Goal: Task Accomplishment & Management: Complete application form

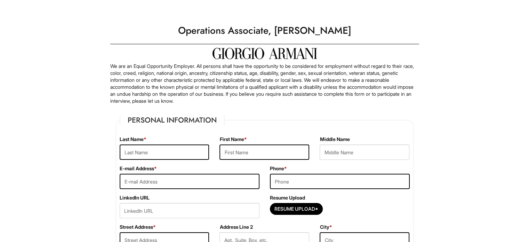
click at [359, 58] on div at bounding box center [265, 53] width 302 height 11
click at [168, 152] on input "text" at bounding box center [165, 151] width 90 height 15
click at [184, 154] on input "text" at bounding box center [165, 151] width 90 height 15
type input "n"
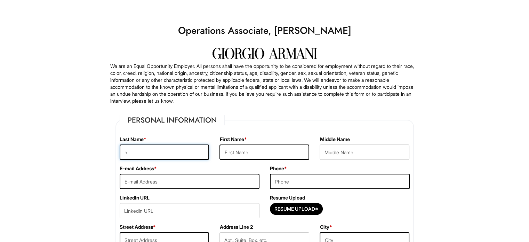
click at [132, 156] on input "n" at bounding box center [165, 151] width 90 height 15
click at [228, 148] on input "text" at bounding box center [264, 151] width 90 height 15
click at [242, 156] on input "Vi" at bounding box center [264, 151] width 90 height 15
type input "Victor"
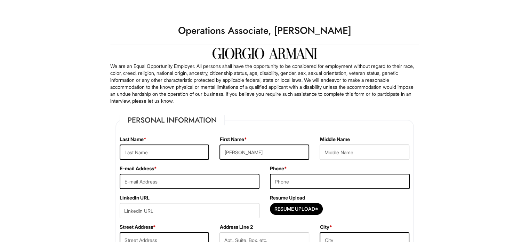
click at [173, 156] on input "text" at bounding box center [165, 151] width 90 height 15
click at [152, 155] on input "text" at bounding box center [165, 151] width 90 height 15
type input "Negrete"
click at [131, 181] on input "email" at bounding box center [190, 181] width 140 height 15
click at [147, 186] on input "email" at bounding box center [190, 181] width 140 height 15
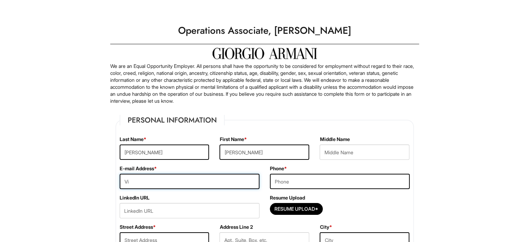
click at [154, 184] on input "Vi" at bounding box center [190, 181] width 140 height 15
click at [157, 182] on input "Victor" at bounding box center [190, 181] width 140 height 15
click at [158, 182] on input "Victor" at bounding box center [190, 181] width 140 height 15
click at [167, 183] on input "Victor" at bounding box center [190, 181] width 140 height 15
click at [157, 185] on input "Victorthe" at bounding box center [190, 181] width 140 height 15
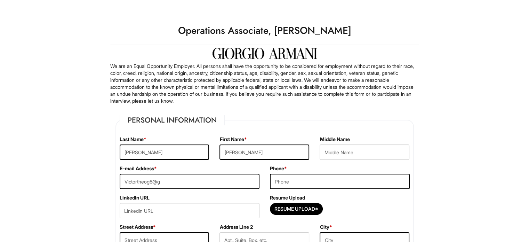
click at [214, 190] on div "E-mail Address * Victortheog6@g" at bounding box center [189, 179] width 150 height 29
click at [211, 184] on input "Victortheog6@g" at bounding box center [190, 181] width 140 height 15
click at [198, 176] on input "Victortheog6@g" at bounding box center [190, 181] width 140 height 15
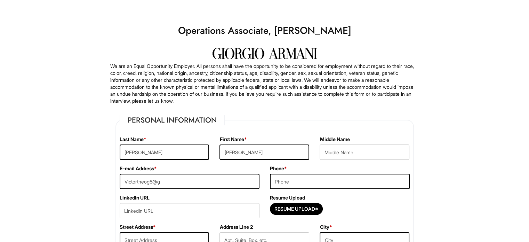
click at [198, 176] on input "Victortheog6@g" at bounding box center [190, 181] width 140 height 15
click at [195, 181] on input "Victortheog6@g" at bounding box center [190, 181] width 140 height 15
click at [161, 187] on input "Victortheog6@g" at bounding box center [190, 181] width 140 height 15
click at [172, 181] on input "Victortheog6@gma" at bounding box center [190, 181] width 140 height 15
click at [154, 181] on input "Victortheog6@gma" at bounding box center [190, 181] width 140 height 15
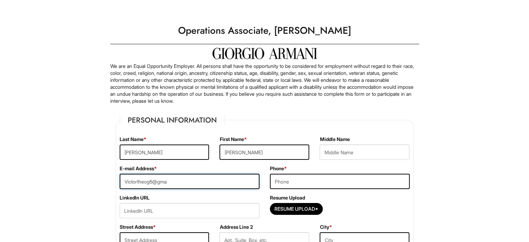
click at [179, 185] on input "Victortheog6@gma" at bounding box center [190, 181] width 140 height 15
click at [190, 187] on input "Victortheog6@gma" at bounding box center [190, 181] width 140 height 15
click at [180, 186] on input "Victortheog6@gmai" at bounding box center [190, 181] width 140 height 15
click at [187, 185] on input "Victortheog6@gmai" at bounding box center [190, 181] width 140 height 15
click at [175, 184] on input "Victortheog6@gmai" at bounding box center [190, 181] width 140 height 15
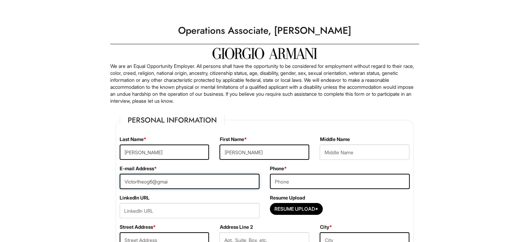
click at [180, 186] on input "Victortheog6@gmai" at bounding box center [190, 181] width 140 height 15
type input "Victortheog6@gmai.com"
click at [306, 186] on input "tel" at bounding box center [340, 181] width 140 height 15
click at [297, 186] on input "929" at bounding box center [340, 181] width 140 height 15
click at [314, 194] on div "Resume Upload Resume Upload*" at bounding box center [340, 208] width 150 height 29
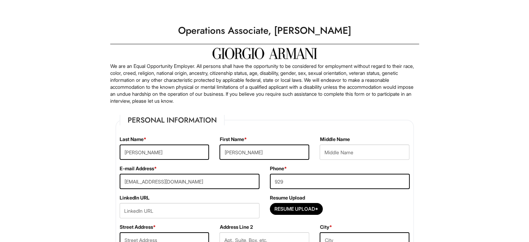
click at [328, 181] on input "929" at bounding box center [340, 181] width 140 height 15
click at [318, 192] on div "Phone * 929" at bounding box center [340, 179] width 150 height 29
click at [325, 182] on input "929" at bounding box center [340, 181] width 140 height 15
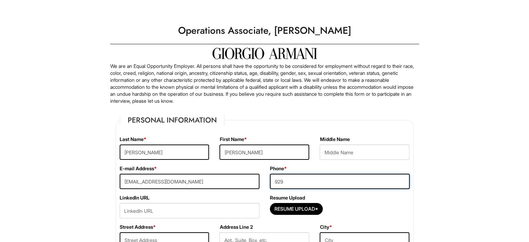
click at [325, 182] on input "929" at bounding box center [340, 181] width 140 height 15
click at [314, 182] on input "929" at bounding box center [340, 181] width 140 height 15
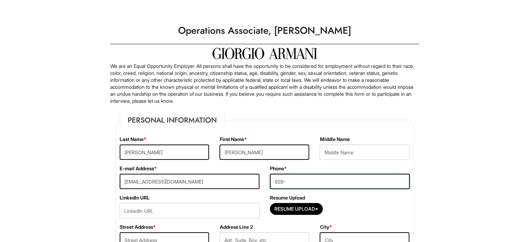
click at [316, 182] on input "929-" at bounding box center [340, 181] width 140 height 15
type input "929-509-0083"
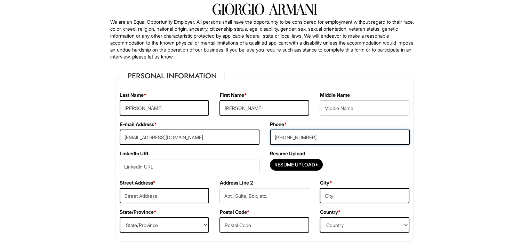
scroll to position [46, 0]
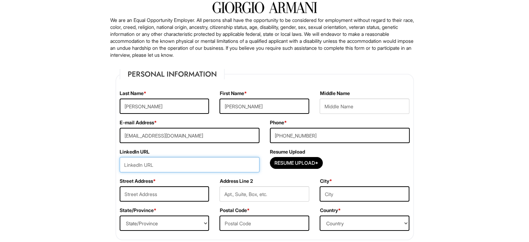
click at [255, 159] on input "url" at bounding box center [190, 164] width 140 height 15
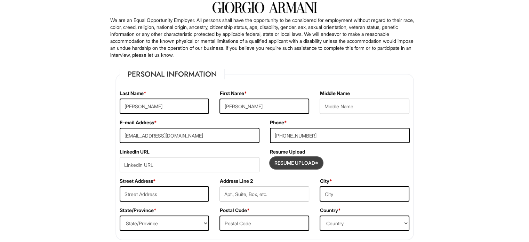
click at [290, 162] on input "Resume Upload*" at bounding box center [296, 162] width 52 height 11
type input "C:\fakepath\VIctorNegreteResumeSiu.pdf"
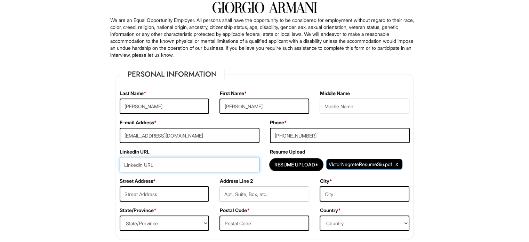
click at [164, 161] on input "url" at bounding box center [190, 164] width 140 height 15
paste input "https://www.linkedin.com/in/victorimaann7225/"
type input "https://www.linkedin.com/in/victorimaann7225/"
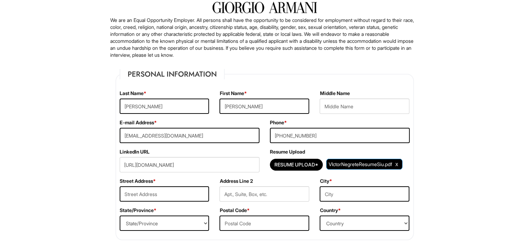
click at [185, 182] on div "Street Address *" at bounding box center [164, 191] width 100 height 29
click at [199, 204] on div "Street Address *" at bounding box center [164, 191] width 100 height 29
click at [175, 192] on input "text" at bounding box center [165, 193] width 90 height 15
click at [184, 104] on input "Negrete" at bounding box center [165, 105] width 90 height 15
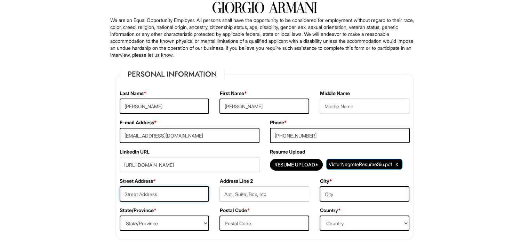
click at [149, 196] on input "text" at bounding box center [165, 193] width 90 height 15
type input "969 Willoughby Avenue"
type input "969 Willioughby Avenue 2L"
type input "Brooklyn, New York"
select select "NY"
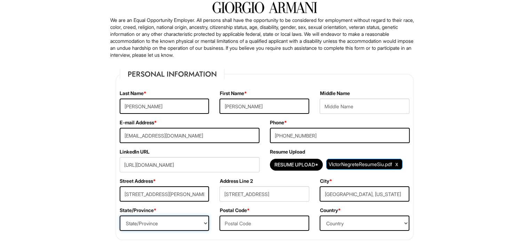
type input "11221"
select select "United States of America"
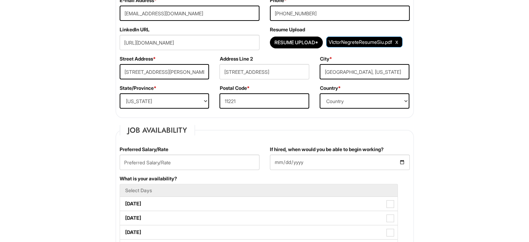
scroll to position [168, 0]
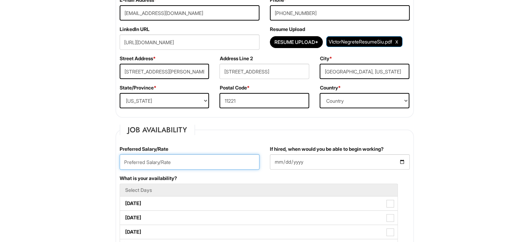
click at [211, 167] on input "text" at bounding box center [190, 161] width 140 height 15
click at [160, 161] on input "text" at bounding box center [190, 161] width 140 height 15
click at [152, 158] on input "text" at bounding box center [190, 161] width 140 height 15
type input "$22.00"
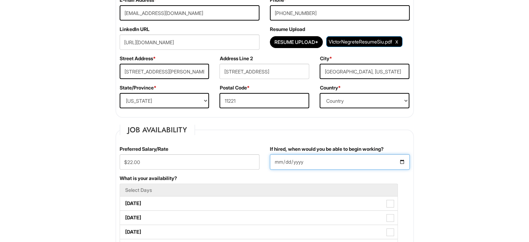
click at [317, 160] on input "If hired, when would you be able to begin working?" at bounding box center [340, 161] width 140 height 15
click at [401, 161] on input "If hired, when would you be able to begin working?" at bounding box center [340, 161] width 140 height 15
type input "2025-08-27"
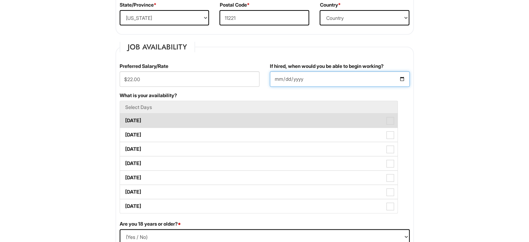
scroll to position [251, 0]
click at [170, 121] on label "Monday" at bounding box center [259, 120] width 278 height 14
click at [125, 119] on Available_Monday "Monday" at bounding box center [122, 116] width 5 height 5
checkbox Available_Monday "true"
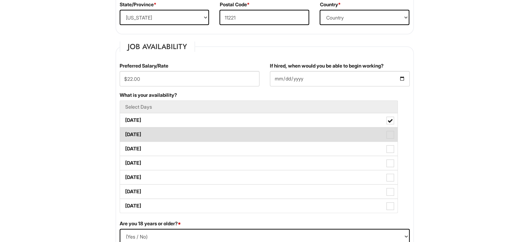
click at [160, 132] on label "Tuesday" at bounding box center [259, 134] width 278 height 14
click at [125, 132] on Available_Tuesday "Tuesday" at bounding box center [122, 131] width 5 height 5
checkbox Available_Tuesday "true"
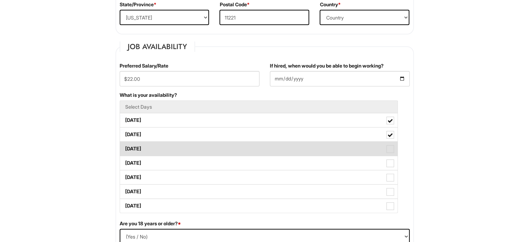
click at [160, 143] on label "Wednesday" at bounding box center [259, 149] width 278 height 14
click at [125, 143] on Available_Wednesday "Wednesday" at bounding box center [122, 145] width 5 height 5
checkbox Available_Wednesday "true"
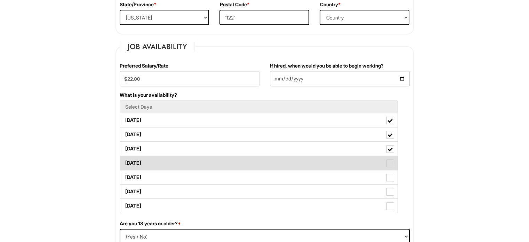
click at [158, 160] on label "Thursday" at bounding box center [259, 163] width 278 height 14
click at [125, 160] on Available_Thursday "Thursday" at bounding box center [122, 159] width 5 height 5
checkbox Available_Thursday "true"
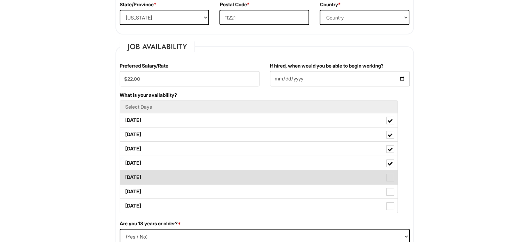
click at [156, 175] on label "Friday" at bounding box center [259, 177] width 278 height 14
click at [125, 175] on Available_Friday "Friday" at bounding box center [122, 173] width 5 height 5
checkbox Available_Friday "true"
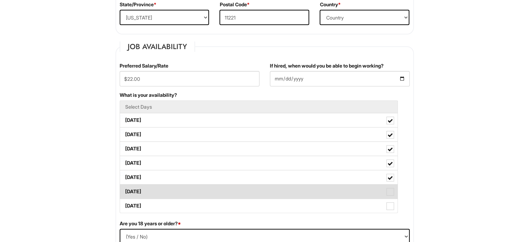
click at [155, 187] on label "Saturday" at bounding box center [259, 191] width 278 height 14
click at [125, 187] on Available_Saturday "Saturday" at bounding box center [122, 188] width 5 height 5
checkbox Available_Saturday "true"
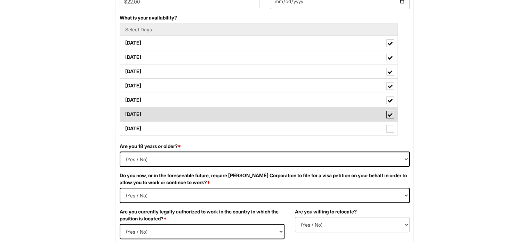
scroll to position [326, 0]
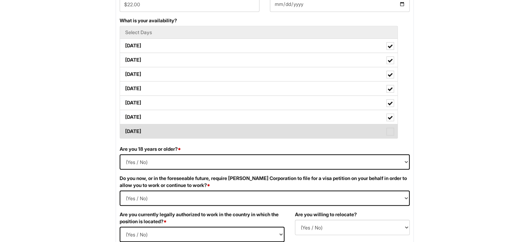
click at [195, 136] on label "Sunday" at bounding box center [259, 131] width 278 height 14
click at [125, 130] on Available_Sunday "Sunday" at bounding box center [122, 128] width 5 height 5
checkbox Available_Sunday "true"
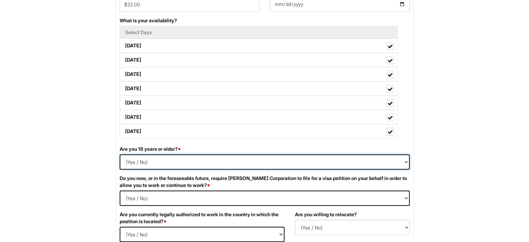
click at [189, 165] on select "(Yes / No) Yes No" at bounding box center [265, 161] width 290 height 15
select select "Yes"
click at [120, 154] on select "(Yes / No) Yes No" at bounding box center [265, 161] width 290 height 15
click at [158, 197] on Required "(Yes / No) Yes No" at bounding box center [265, 197] width 290 height 15
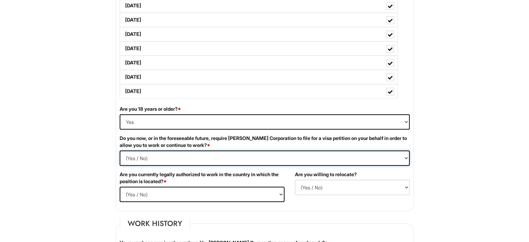
scroll to position [369, 0]
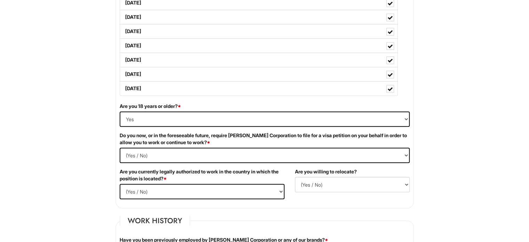
click at [192, 162] on div "Do you now, or in the foreseeable future, require Giorgio Armani Corporation to…" at bounding box center [264, 150] width 301 height 36
click at [186, 157] on Required "(Yes / No) Yes No" at bounding box center [265, 154] width 290 height 15
select Required "No"
click at [120, 147] on Required "(Yes / No) Yes No" at bounding box center [265, 154] width 290 height 15
click at [170, 185] on select "(Yes / No) Yes No" at bounding box center [202, 191] width 165 height 15
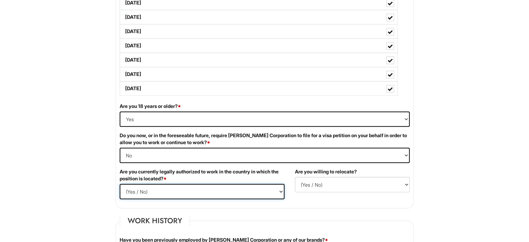
select select "Yes"
click at [120, 184] on select "(Yes / No) Yes No" at bounding box center [202, 191] width 165 height 15
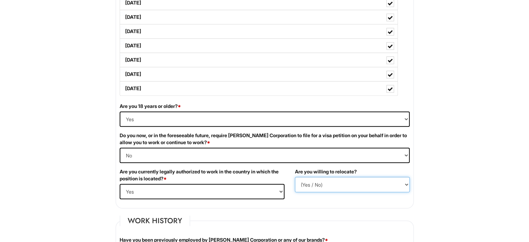
click at [324, 179] on select "(Yes / No) No Yes" at bounding box center [352, 184] width 115 height 15
select select "N"
click at [295, 177] on select "(Yes / No) No Yes" at bounding box center [352, 184] width 115 height 15
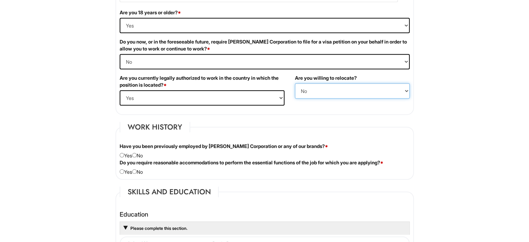
scroll to position [464, 0]
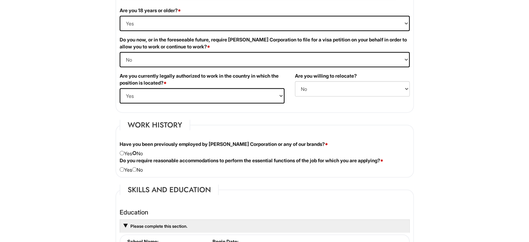
click at [137, 151] on input "radio" at bounding box center [134, 153] width 5 height 5
radio input "true"
click at [136, 171] on div "Do you require reasonable accommodations to perform the essential functions of …" at bounding box center [264, 165] width 301 height 16
click at [141, 169] on div "Do you require reasonable accommodations to perform the essential functions of …" at bounding box center [264, 165] width 301 height 16
click at [135, 169] on input "radio" at bounding box center [134, 169] width 5 height 5
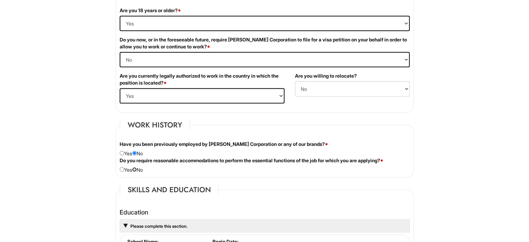
radio input "true"
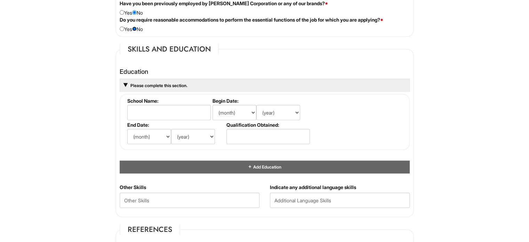
scroll to position [606, 0]
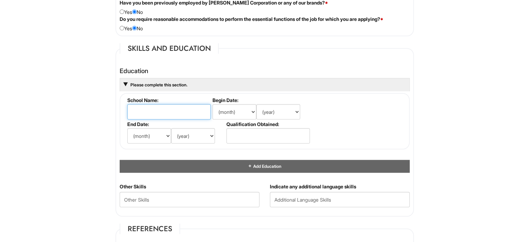
click at [167, 110] on input "text" at bounding box center [168, 111] width 83 height 15
type input "Williamsburg Charter High School"
click at [235, 106] on select "(month) Jan Feb Mar Apr May Jun Jul Aug Sep Oct Nov Dec" at bounding box center [235, 111] width 44 height 15
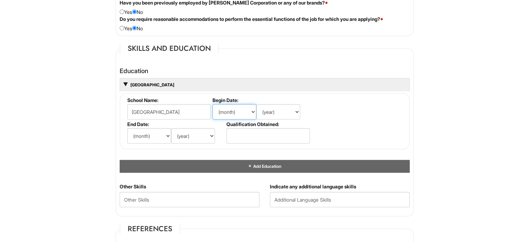
select select "8"
click at [213, 104] on select "(month) Jan Feb Mar Apr May Jun Jul Aug Sep Oct Nov Dec" at bounding box center [235, 111] width 44 height 15
click at [263, 135] on input "text" at bounding box center [267, 135] width 83 height 15
click at [272, 111] on select "(year) 2029 2028 2027 2026 2025 2024 2023 2022 2021 2020 2019 2018 2017 2016 20…" at bounding box center [278, 111] width 44 height 15
select select "2019"
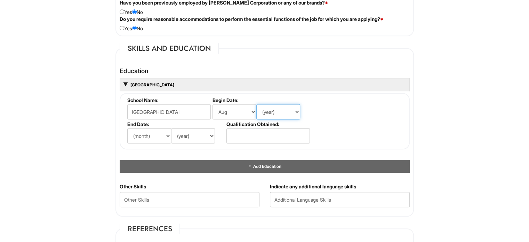
click at [256, 104] on select "(year) 2029 2028 2027 2026 2025 2024 2023 2022 2021 2020 2019 2018 2017 2016 20…" at bounding box center [278, 111] width 44 height 15
click at [142, 136] on select "(month) Jan Feb Mar Apr May Jun Jul Aug Sep Oct Nov Dec" at bounding box center [149, 135] width 44 height 15
select select "6"
click at [127, 128] on select "(month) Jan Feb Mar Apr May Jun Jul Aug Sep Oct Nov Dec" at bounding box center [149, 135] width 44 height 15
click at [190, 133] on select "(year) 2029 2028 2027 2026 2025 2024 2023 2022 2021 2020 2019 2018 2017 2016 20…" at bounding box center [193, 135] width 44 height 15
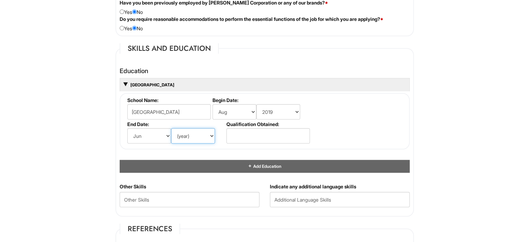
select select "2023"
click at [171, 128] on select "(year) 2029 2028 2027 2026 2025 2024 2023 2022 2021 2020 2019 2018 2017 2016 20…" at bounding box center [193, 135] width 44 height 15
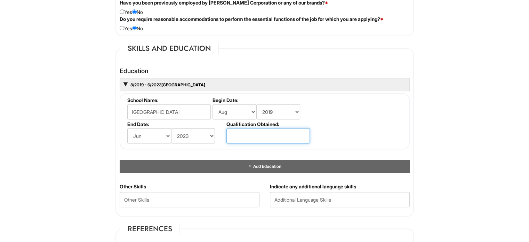
click at [251, 140] on input "text" at bounding box center [267, 135] width 83 height 15
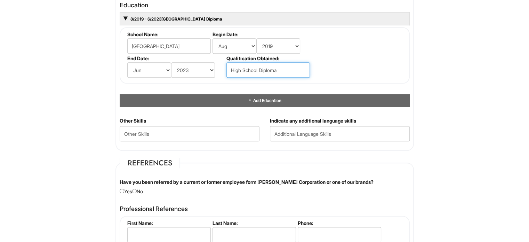
scroll to position [685, 0]
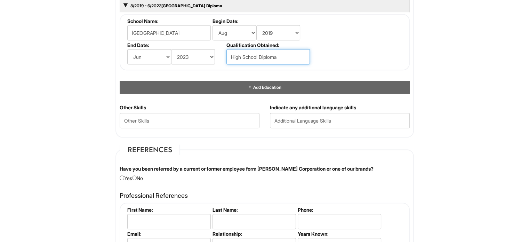
type input "High School Diploma"
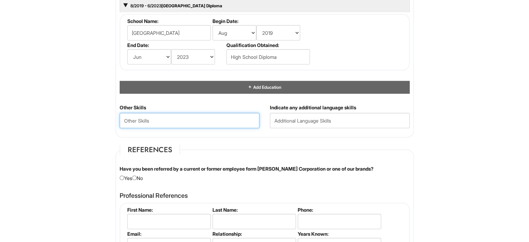
click at [124, 124] on Skills "text" at bounding box center [190, 120] width 140 height 15
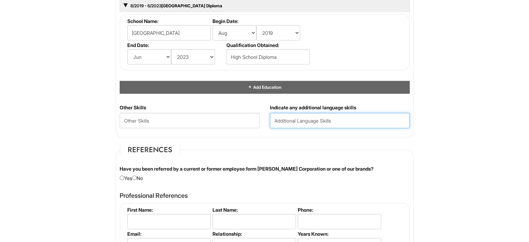
click at [304, 113] on input "text" at bounding box center [340, 120] width 140 height 15
click at [289, 119] on input "text" at bounding box center [340, 120] width 140 height 15
type input "Spanish, Russian, Portuguese"
click at [139, 176] on div "Have you been referred by a current or former employee form Giorgio Armani Corp…" at bounding box center [264, 173] width 301 height 16
click at [141, 178] on div "Have you been referred by a current or former employee form Giorgio Armani Corp…" at bounding box center [264, 173] width 301 height 16
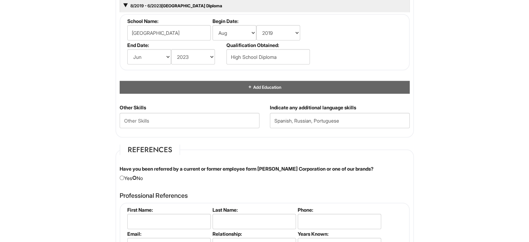
click at [135, 177] on input "radio" at bounding box center [134, 177] width 5 height 5
radio input "true"
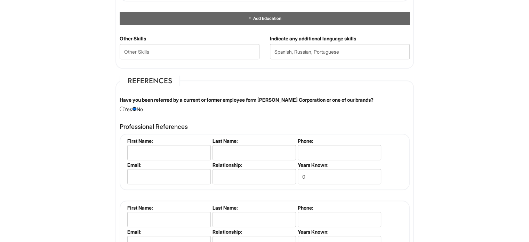
scroll to position [754, 0]
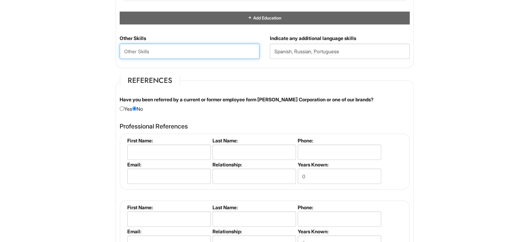
click at [184, 50] on Skills "text" at bounding box center [190, 50] width 140 height 15
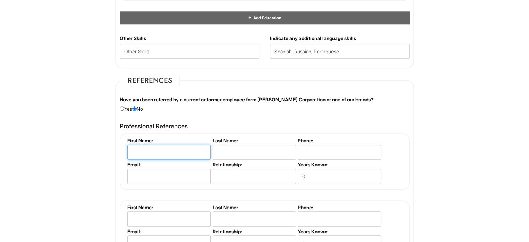
click at [179, 145] on input "text" at bounding box center [168, 151] width 83 height 15
type input "Victor"
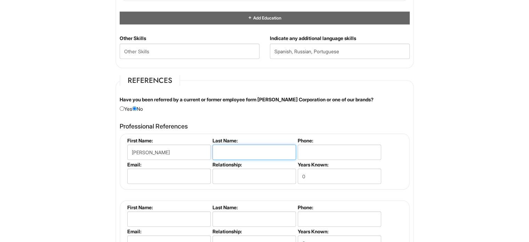
click at [230, 151] on input "text" at bounding box center [254, 151] width 83 height 15
type input "Negrete"
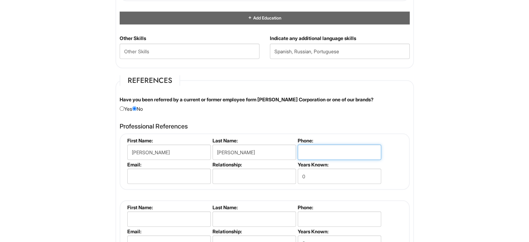
click at [314, 150] on input "tel" at bounding box center [339, 151] width 83 height 15
type input "929-509-0083"
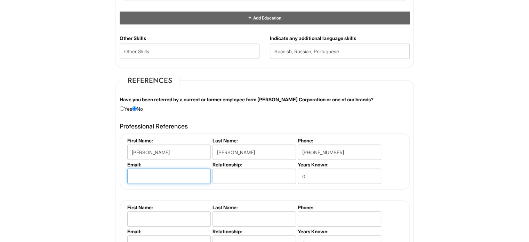
click at [155, 178] on input "email" at bounding box center [168, 175] width 83 height 15
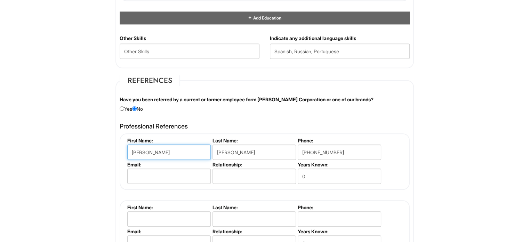
click at [177, 153] on input "Victor" at bounding box center [168, 151] width 83 height 15
type input "V"
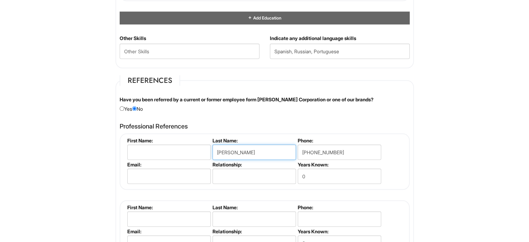
click at [250, 152] on input "Negrete" at bounding box center [254, 151] width 83 height 15
type input "N"
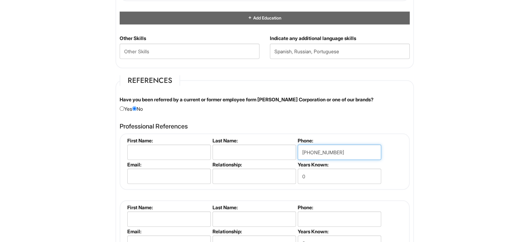
click at [347, 149] on input "929-509-0083" at bounding box center [339, 151] width 83 height 15
type input "9"
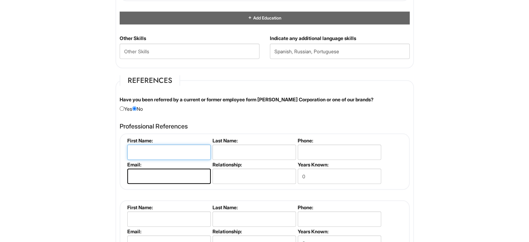
click at [150, 150] on input "text" at bounding box center [168, 151] width 83 height 15
type input "Konstantin"
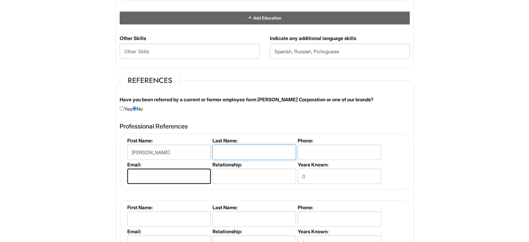
click at [265, 145] on input "text" at bounding box center [254, 151] width 83 height 15
type input "Vosizov"
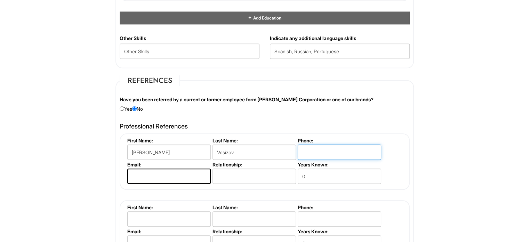
click at [325, 155] on input "tel" at bounding box center [339, 151] width 83 height 15
click at [341, 150] on input "tel" at bounding box center [339, 151] width 83 height 15
click at [313, 149] on input "tel" at bounding box center [339, 151] width 83 height 15
click at [315, 157] on input "9" at bounding box center [339, 151] width 83 height 15
click at [346, 145] on input "929-509" at bounding box center [339, 151] width 83 height 15
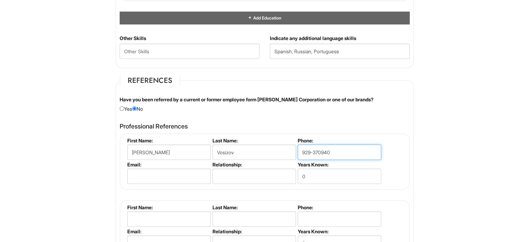
click at [358, 150] on input "929-370940" at bounding box center [339, 151] width 83 height 15
type input "929-370-9402"
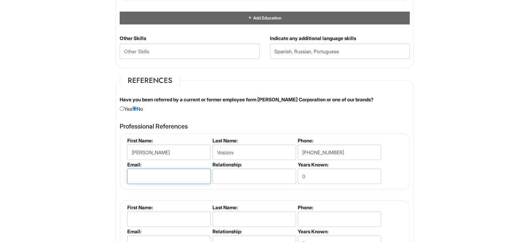
click at [150, 169] on input "email" at bounding box center [168, 175] width 83 height 15
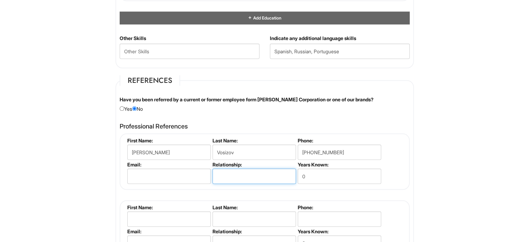
click at [239, 169] on input "text" at bounding box center [254, 175] width 83 height 15
type input "Supervisor"
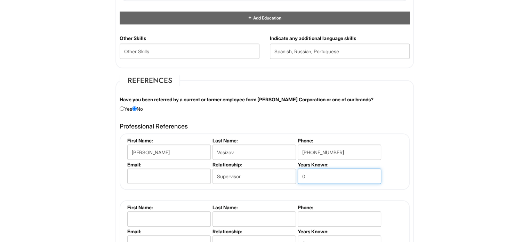
click at [336, 175] on input "0" at bounding box center [339, 175] width 83 height 15
type input "1"
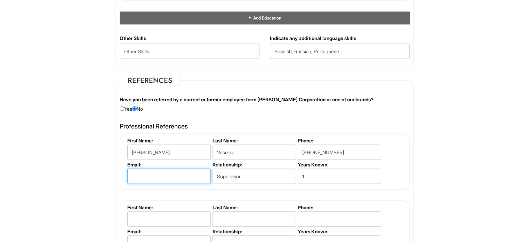
click at [129, 169] on input "email" at bounding box center [168, 175] width 83 height 15
paste input "Konstantin.Vozisov@ctshirts.co.uk"
type input "Konstantin.Vozisov@ctshirts.co.uk"
click at [191, 204] on label "First Name:" at bounding box center [168, 207] width 82 height 6
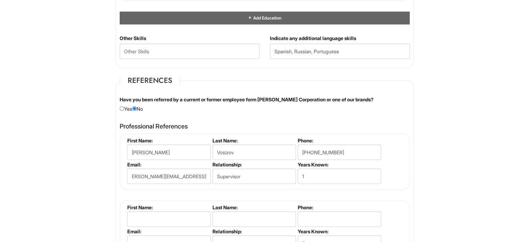
scroll to position [0, 0]
click at [166, 222] on input "text" at bounding box center [168, 218] width 83 height 15
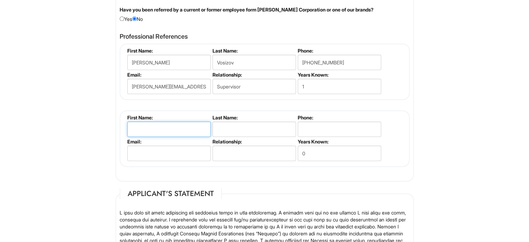
scroll to position [847, 0]
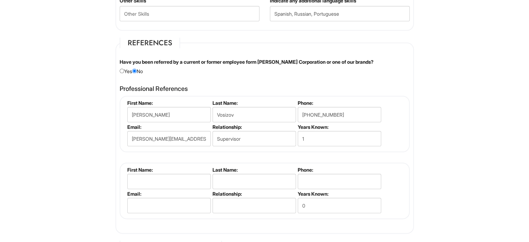
scroll to position [792, 0]
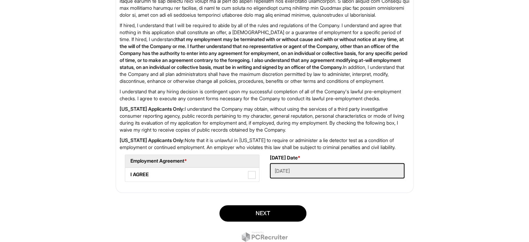
scroll to position [1092, 0]
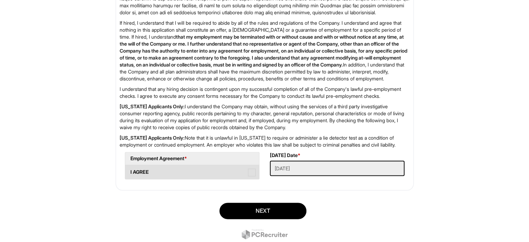
click at [251, 176] on span at bounding box center [252, 172] width 8 height 8
click at [130, 171] on AGREE "I AGREE" at bounding box center [127, 168] width 5 height 5
checkbox AGREE "true"
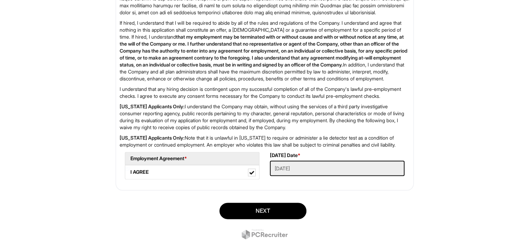
click at [342, 174] on div "If hired, I understand that I will be required to abide by all of the rules and…" at bounding box center [264, 72] width 301 height 225
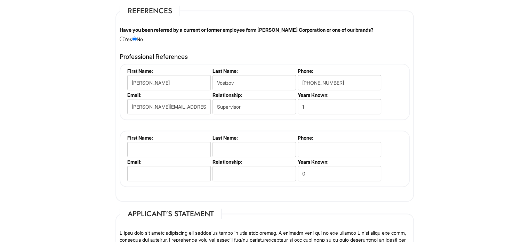
scroll to position [823, 0]
click at [143, 147] on input "text" at bounding box center [168, 149] width 83 height 15
type input "Mariann"
click at [254, 144] on input "text" at bounding box center [254, 149] width 83 height 15
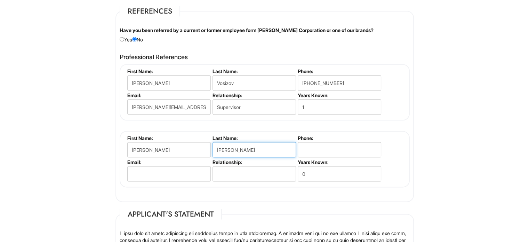
click at [256, 144] on input "Stella-Pal" at bounding box center [254, 149] width 83 height 15
type input "Stella-Pal"
click at [350, 155] on li "Phone:" at bounding box center [338, 147] width 85 height 24
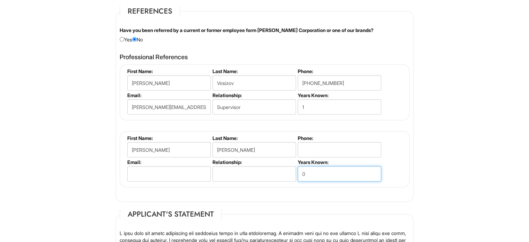
click at [301, 171] on input "0" at bounding box center [339, 173] width 83 height 15
click at [309, 174] on input "0" at bounding box center [339, 173] width 83 height 15
type input "1"
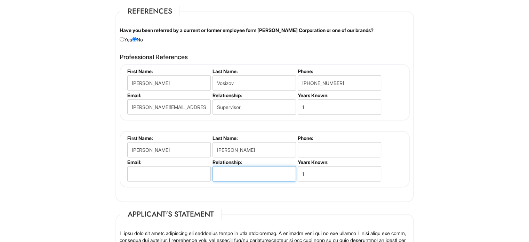
click at [255, 171] on input "text" at bounding box center [254, 173] width 83 height 15
type input "Supervisor"
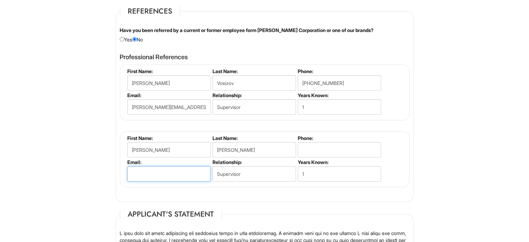
click at [129, 166] on input "email" at bounding box center [168, 173] width 83 height 15
paste input "Mariann.Stella-Pal@ctshirts.co.uk"
type input "Mariann.Stella-Pal@ctshirts.co.uk"
click at [255, 189] on div "Professional References Konstantin Vosizov First Name: Konstantin Last Name: Vo…" at bounding box center [264, 123] width 301 height 147
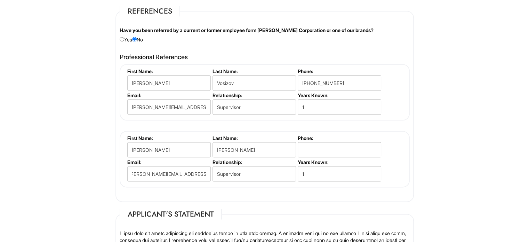
scroll to position [0, 0]
click at [360, 151] on input "tel" at bounding box center [339, 149] width 83 height 15
click at [404, 115] on fieldset "First Name: Konstantin Last Name: Vosizov Phone: 929-370-9402 Email: Konstantin…" at bounding box center [265, 92] width 290 height 56
click at [320, 172] on input "1" at bounding box center [339, 173] width 83 height 15
click at [321, 159] on label "Years Known:" at bounding box center [339, 162] width 82 height 6
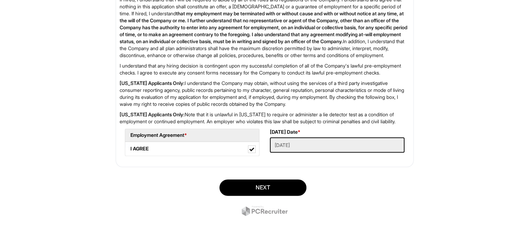
scroll to position [1133, 0]
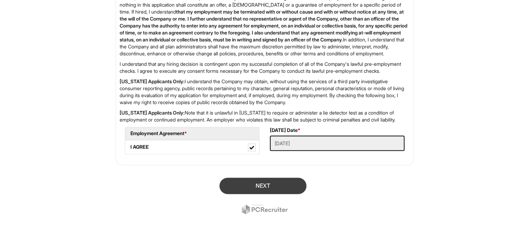
click at [255, 189] on button "Next" at bounding box center [262, 185] width 87 height 16
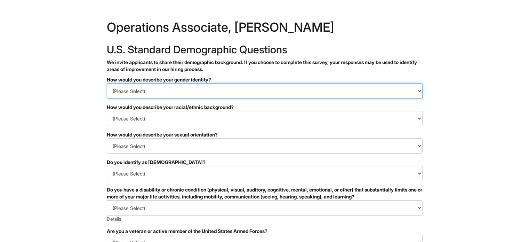
click at [298, 93] on select "(Please Select) Man Woman Non-binary I prefer to self-describe I don't wish to …" at bounding box center [265, 90] width 316 height 15
select select "Man"
click at [107, 83] on select "(Please Select) Man Woman Non-binary I prefer to self-describe I don't wish to …" at bounding box center [265, 90] width 316 height 15
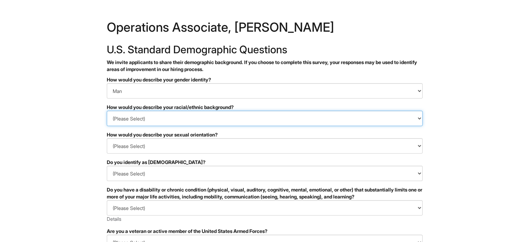
click at [273, 121] on select "(Please Select) Black or of African descent East Asian Hispanic, Latinx or of S…" at bounding box center [265, 118] width 316 height 15
select select "Hispanic, Latinx or of Spanish Origin"
click at [107, 111] on select "(Please Select) Black or of African descent East Asian Hispanic, Latinx or of S…" at bounding box center [265, 118] width 316 height 15
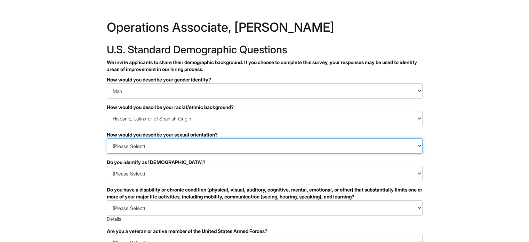
click at [248, 151] on select "(Please Select) Asexual Bisexual and/or pansexual Gay Heterosexual Lesbian Quee…" at bounding box center [265, 145] width 316 height 15
click at [118, 141] on select "(Please Select) Asexual Bisexual and/or pansexual Gay Heterosexual Lesbian Quee…" at bounding box center [265, 145] width 316 height 15
select select "Heterosexual"
click at [107, 138] on select "(Please Select) Asexual Bisexual and/or pansexual Gay Heterosexual Lesbian Quee…" at bounding box center [265, 145] width 316 height 15
click at [164, 174] on select "(Please Select) Yes No I prefer to self-describe I don't wish to answer" at bounding box center [265, 173] width 316 height 15
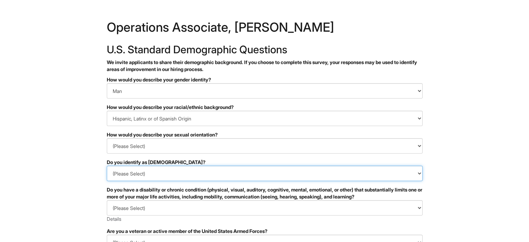
click at [144, 178] on select "(Please Select) Yes No I prefer to self-describe I don't wish to answer" at bounding box center [265, 173] width 316 height 15
click at [141, 174] on select "(Please Select) Yes No I prefer to self-describe I don't wish to answer" at bounding box center [265, 173] width 316 height 15
select select "No"
click at [107, 166] on select "(Please Select) Yes No I prefer to self-describe I don't wish to answer" at bounding box center [265, 173] width 316 height 15
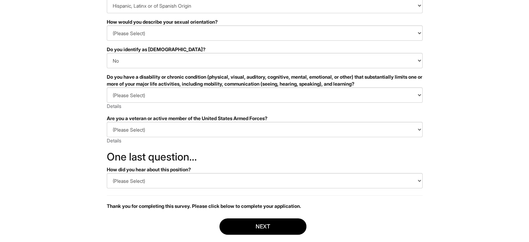
scroll to position [115, 0]
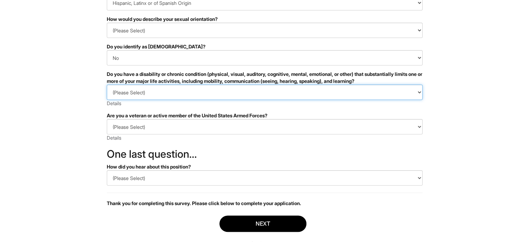
click at [178, 90] on select "(Please Select) YES, I HAVE A DISABILITY (or previously had a disability) NO, I…" at bounding box center [265, 92] width 316 height 15
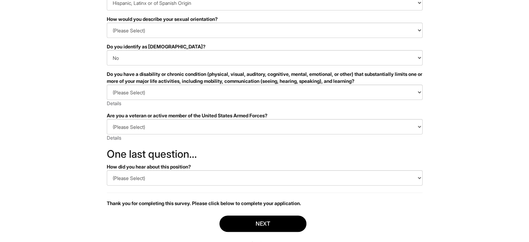
click at [160, 120] on select "(Please Select) I IDENTIFY AS ONE OR MORE OF THE CLASSIFICATIONS OF PROTECTED V…" at bounding box center [265, 126] width 316 height 15
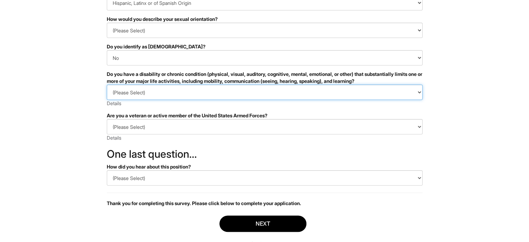
click at [170, 95] on select "(Please Select) YES, I HAVE A DISABILITY (or previously had a disability) NO, I…" at bounding box center [265, 92] width 316 height 15
select select "NO, I DON'T HAVE A DISABILITY"
click at [107, 85] on select "(Please Select) YES, I HAVE A DISABILITY (or previously had a disability) NO, I…" at bounding box center [265, 92] width 316 height 15
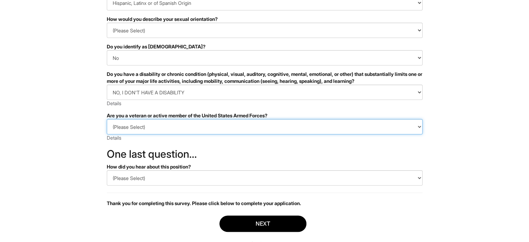
click at [156, 132] on select "(Please Select) I IDENTIFY AS ONE OR MORE OF THE CLASSIFICATIONS OF PROTECTED V…" at bounding box center [265, 126] width 316 height 15
click at [160, 129] on select "(Please Select) I IDENTIFY AS ONE OR MORE OF THE CLASSIFICATIONS OF PROTECTED V…" at bounding box center [265, 126] width 316 height 15
select select "I AM NOT A PROTECTED VETERAN"
click at [107, 119] on select "(Please Select) I IDENTIFY AS ONE OR MORE OF THE CLASSIFICATIONS OF PROTECTED V…" at bounding box center [265, 126] width 316 height 15
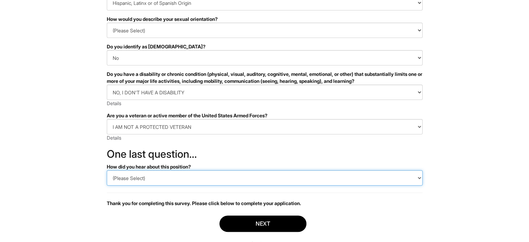
click at [135, 178] on select "(Please Select) CareerBuilder Indeed LinkedIn Monster Referral Other" at bounding box center [265, 177] width 316 height 15
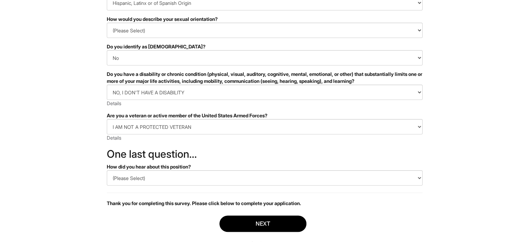
click at [125, 135] on div "(Please Select) I IDENTIFY AS ONE OR MORE OF THE CLASSIFICATIONS OF PROTECTED V…" at bounding box center [265, 130] width 316 height 22
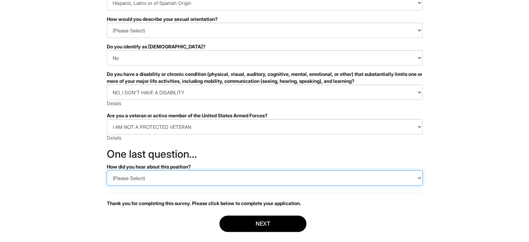
click at [122, 176] on select "(Please Select) CareerBuilder Indeed LinkedIn Monster Referral Other" at bounding box center [265, 177] width 316 height 15
select select "LinkedIn"
click at [107, 170] on select "(Please Select) CareerBuilder Indeed LinkedIn Monster Referral Other" at bounding box center [265, 177] width 316 height 15
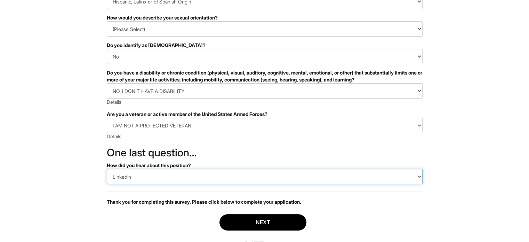
scroll to position [150, 0]
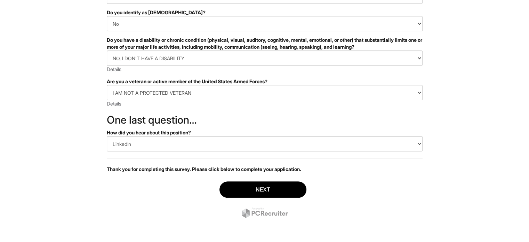
click at [201, 128] on form "PLEASE COMPLETE ALL REQUIRED FIELDS How would you describe your gender identity…" at bounding box center [265, 76] width 316 height 298
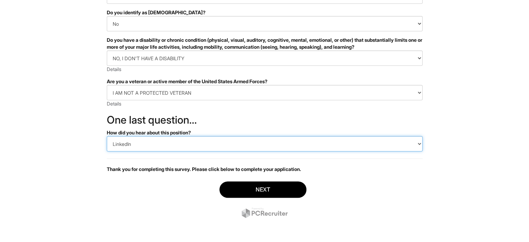
click at [186, 143] on select "(Please Select) CareerBuilder Indeed LinkedIn Monster Referral Other" at bounding box center [265, 143] width 316 height 15
click at [188, 137] on select "(Please Select) CareerBuilder Indeed LinkedIn Monster Referral Other" at bounding box center [265, 143] width 316 height 15
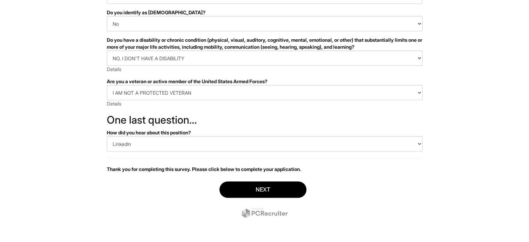
click at [263, 206] on div "Next" at bounding box center [265, 200] width 316 height 49
click at [262, 198] on div "Next" at bounding box center [265, 200] width 316 height 49
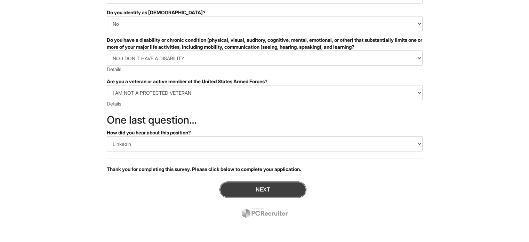
click at [262, 189] on button "Next" at bounding box center [262, 189] width 87 height 16
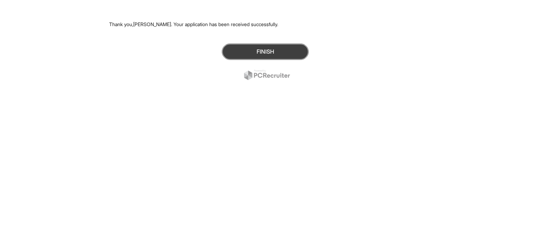
click at [254, 52] on button "Finish" at bounding box center [265, 51] width 87 height 16
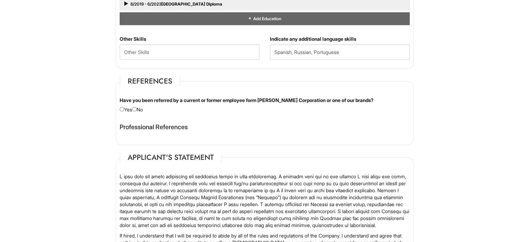
scroll to position [685, 0]
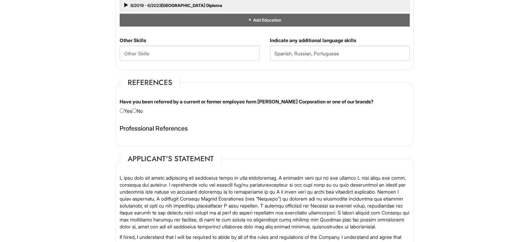
click at [152, 99] on label "Have you been referred by a current or former employee form [PERSON_NAME] Corpo…" at bounding box center [247, 101] width 254 height 7
click at [120, 111] on div "Have you been referred by a current or former employee form [PERSON_NAME] Corpo…" at bounding box center [264, 106] width 301 height 16
click at [125, 109] on div "Have you been referred by a current or former employee form [PERSON_NAME] Corpo…" at bounding box center [264, 106] width 301 height 16
click at [122, 109] on input "radio" at bounding box center [122, 110] width 5 height 5
radio input "true"
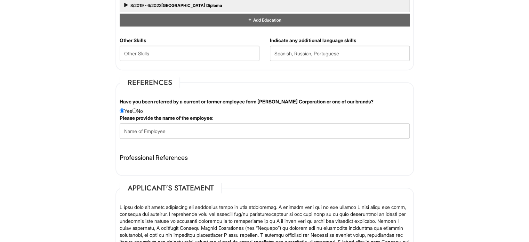
click at [141, 108] on div "Have you been referred by a current or former employee form Giorgio Armani Corp…" at bounding box center [264, 106] width 301 height 16
click at [137, 109] on input "radio" at bounding box center [134, 110] width 5 height 5
radio input "true"
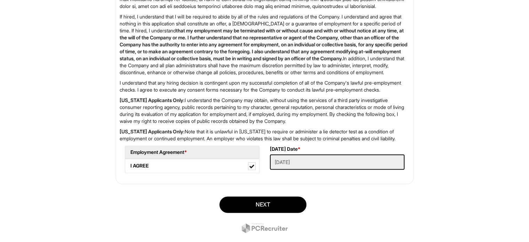
scroll to position [948, 0]
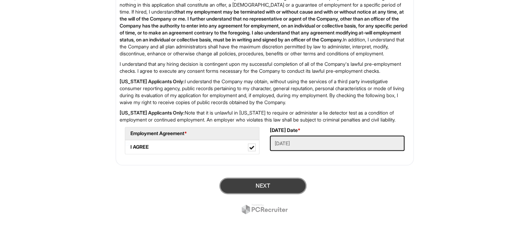
click at [253, 192] on button "Next" at bounding box center [262, 185] width 87 height 16
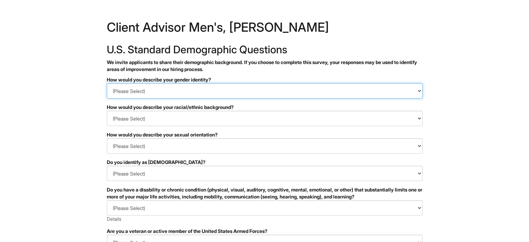
click at [145, 91] on select "(Please Select) Man Woman [DEMOGRAPHIC_DATA] I prefer to self-describe I don't …" at bounding box center [265, 90] width 316 height 15
select select "Man"
click at [107, 83] on select "(Please Select) Man Woman [DEMOGRAPHIC_DATA] I prefer to self-describe I don't …" at bounding box center [265, 90] width 316 height 15
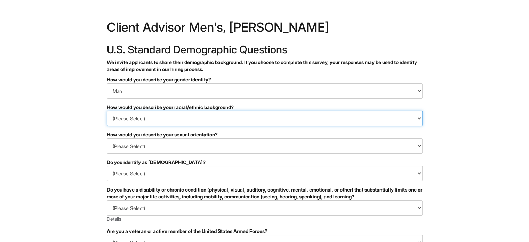
click at [127, 124] on select "(Please Select) [DEMOGRAPHIC_DATA] or of [DEMOGRAPHIC_DATA] descent [DEMOGRAPHI…" at bounding box center [265, 118] width 316 height 15
select select "Hispanic, Latinx or of Spanish Origin"
click at [107, 111] on select "(Please Select) [DEMOGRAPHIC_DATA] or of [DEMOGRAPHIC_DATA] descent [DEMOGRAPHI…" at bounding box center [265, 118] width 316 height 15
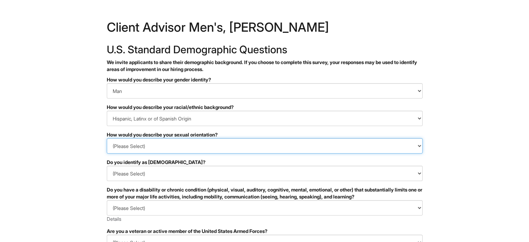
click at [143, 144] on select "(Please Select) [DEMOGRAPHIC_DATA] [DEMOGRAPHIC_DATA] and/or [DEMOGRAPHIC_DATA]…" at bounding box center [265, 145] width 316 height 15
select select "[DEMOGRAPHIC_DATA]"
click at [107, 138] on select "(Please Select) [DEMOGRAPHIC_DATA] [DEMOGRAPHIC_DATA] and/or [DEMOGRAPHIC_DATA]…" at bounding box center [265, 145] width 316 height 15
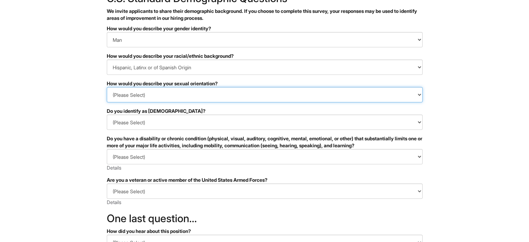
scroll to position [55, 0]
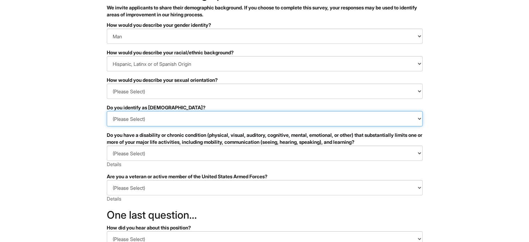
click at [167, 122] on select "(Please Select) Yes No I prefer to self-describe I don't wish to answer" at bounding box center [265, 118] width 316 height 15
select select "No"
click at [107, 111] on select "(Please Select) Yes No I prefer to self-describe I don't wish to answer" at bounding box center [265, 118] width 316 height 15
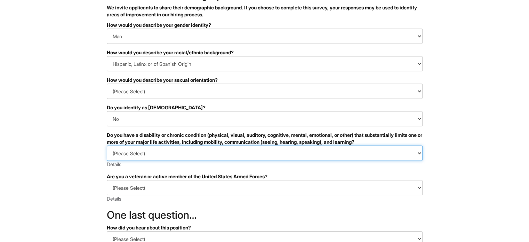
click at [145, 151] on select "(Please Select) YES, I HAVE A DISABILITY (or previously had a disability) NO, I…" at bounding box center [265, 152] width 316 height 15
select select "NO, I DON'T HAVE A DISABILITY"
click at [107, 145] on select "(Please Select) YES, I HAVE A DISABILITY (or previously had a disability) NO, I…" at bounding box center [265, 152] width 316 height 15
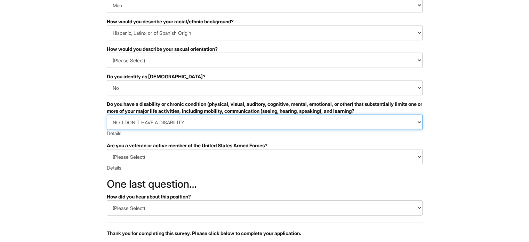
scroll to position [104, 0]
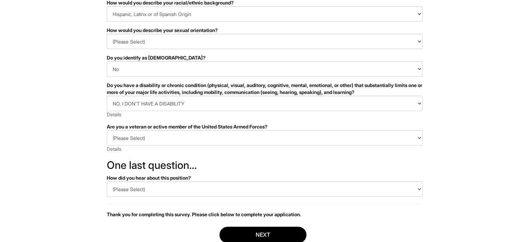
click at [168, 145] on div "(Please Select) I IDENTIFY AS ONE OR MORE OF THE CLASSIFICATIONS OF PROTECTED V…" at bounding box center [265, 141] width 316 height 22
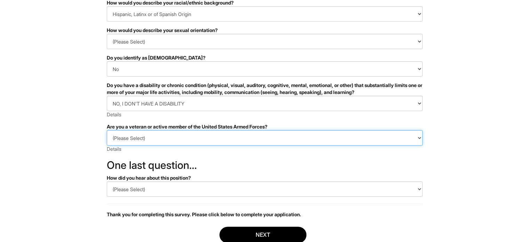
click at [170, 137] on select "(Please Select) I IDENTIFY AS ONE OR MORE OF THE CLASSIFICATIONS OF PROTECTED V…" at bounding box center [265, 137] width 316 height 15
select select "I AM NOT A PROTECTED VETERAN"
click at [107, 130] on select "(Please Select) I IDENTIFY AS ONE OR MORE OF THE CLASSIFICATIONS OF PROTECTED V…" at bounding box center [265, 137] width 316 height 15
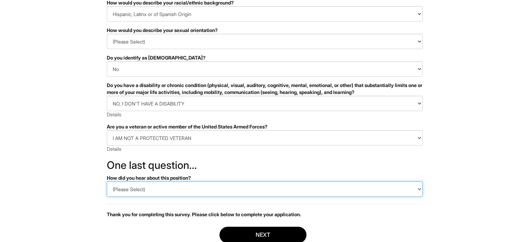
click at [136, 190] on select "(Please Select) CareerBuilder Indeed LinkedIn Monster Referral Other" at bounding box center [265, 188] width 316 height 15
select select "LinkedIn"
click at [107, 181] on select "(Please Select) CareerBuilder Indeed LinkedIn Monster Referral Other" at bounding box center [265, 188] width 316 height 15
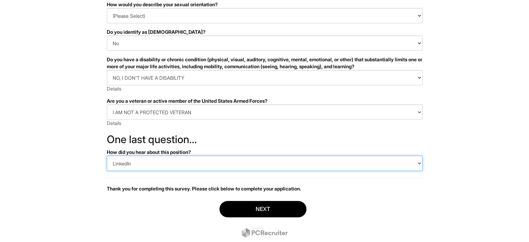
scroll to position [150, 0]
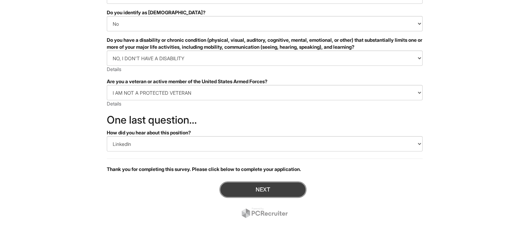
click at [280, 186] on button "Next" at bounding box center [262, 189] width 87 height 16
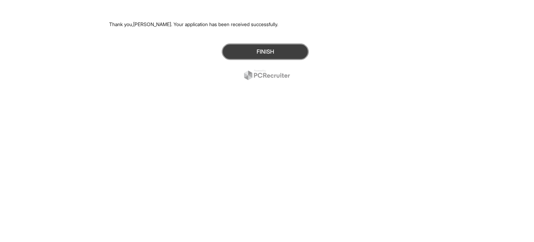
click at [246, 49] on button "Finish" at bounding box center [265, 51] width 87 height 16
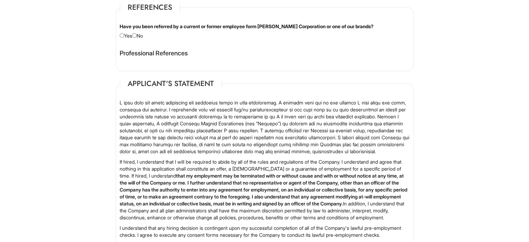
scroll to position [691, 0]
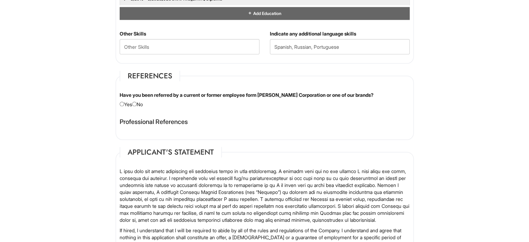
click at [203, 46] on Skills "text" at bounding box center [190, 46] width 140 height 15
click at [181, 46] on Skills "text" at bounding box center [190, 46] width 140 height 15
click at [178, 43] on Skills "text" at bounding box center [190, 46] width 140 height 15
click at [167, 47] on Skills "text" at bounding box center [190, 46] width 140 height 15
type Skills "s"
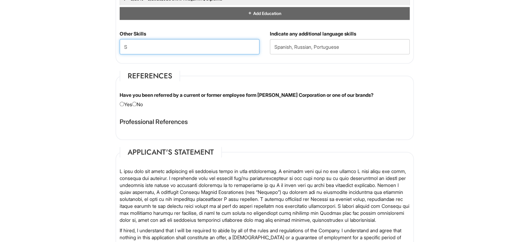
type Skills "S"
click at [147, 34] on div "Other Skills S" at bounding box center [189, 44] width 150 height 29
click at [143, 52] on Skills "S" at bounding box center [190, 46] width 140 height 15
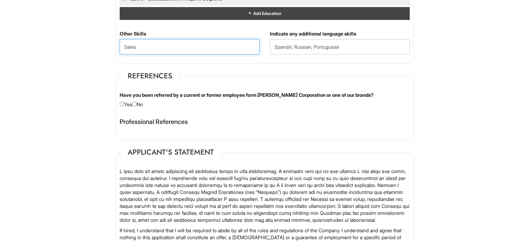
type Skills "Sales"
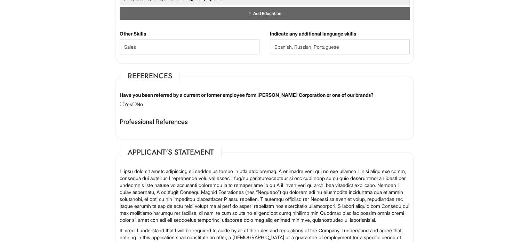
click at [206, 88] on fieldset "References Have you been referred by a current or former employee form Giorgio …" at bounding box center [264, 105] width 298 height 69
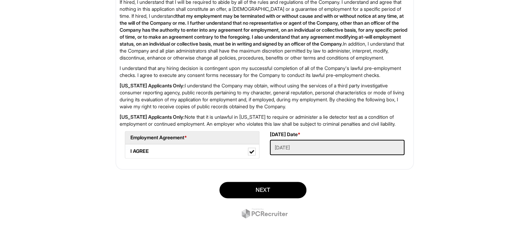
scroll to position [948, 0]
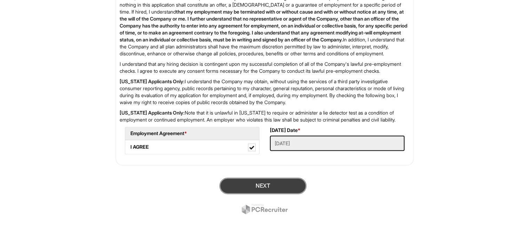
click at [264, 179] on button "Next" at bounding box center [262, 185] width 87 height 16
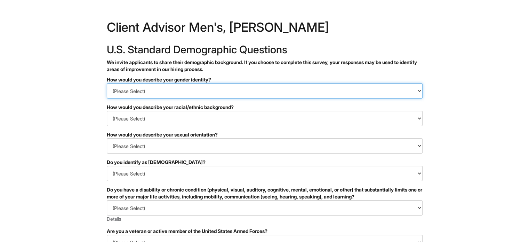
click at [188, 89] on select "(Please Select) Man Woman Non-binary I prefer to self-describe I don't wish to …" at bounding box center [265, 90] width 316 height 15
click at [177, 90] on select "(Please Select) Man Woman Non-binary I prefer to self-describe I don't wish to …" at bounding box center [265, 90] width 316 height 15
select select "Man"
click at [107, 83] on select "(Please Select) Man Woman Non-binary I prefer to self-describe I don't wish to …" at bounding box center [265, 90] width 316 height 15
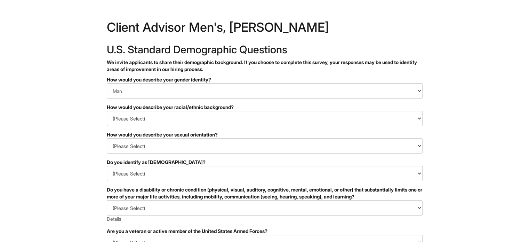
click at [139, 130] on form "PLEASE COMPLETE ALL REQUIRED FIELDS How would you describe your gender identity…" at bounding box center [265, 225] width 316 height 298
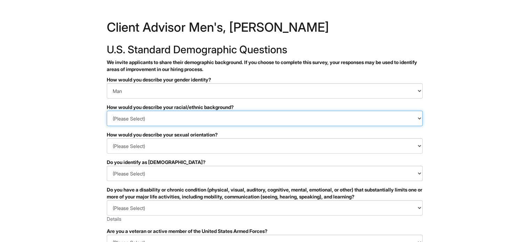
click at [157, 115] on select "(Please Select) Black or of African descent East Asian Hispanic, Latinx or of S…" at bounding box center [265, 118] width 316 height 15
select select "Hispanic, Latinx or of Spanish Origin"
click at [107, 111] on select "(Please Select) Black or of African descent East Asian Hispanic, Latinx or of S…" at bounding box center [265, 118] width 316 height 15
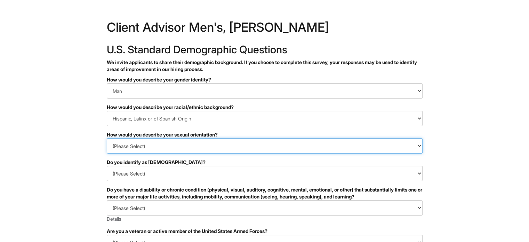
click at [144, 149] on select "(Please Select) Asexual Bisexual and/or pansexual Gay Heterosexual Lesbian Quee…" at bounding box center [265, 145] width 316 height 15
select select "Heterosexual"
click at [107, 138] on select "(Please Select) Asexual Bisexual and/or pansexual Gay Heterosexual Lesbian Quee…" at bounding box center [265, 145] width 316 height 15
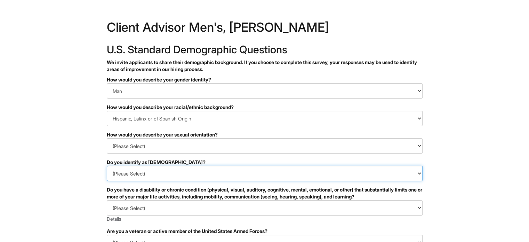
click at [147, 179] on select "(Please Select) Yes No I prefer to self-describe I don't wish to answer" at bounding box center [265, 173] width 316 height 15
select select "No"
click at [107, 166] on select "(Please Select) Yes No I prefer to self-describe I don't wish to answer" at bounding box center [265, 173] width 316 height 15
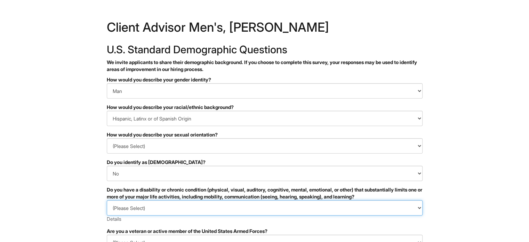
click at [146, 208] on select "(Please Select) YES, I HAVE A DISABILITY (or previously had a disability) NO, I…" at bounding box center [265, 207] width 316 height 15
click at [148, 203] on select "(Please Select) YES, I HAVE A DISABILITY (or previously had a disability) NO, I…" at bounding box center [265, 207] width 316 height 15
select select "NO, I DON'T HAVE A DISABILITY"
click at [107, 200] on select "(Please Select) YES, I HAVE A DISABILITY (or previously had a disability) NO, I…" at bounding box center [265, 207] width 316 height 15
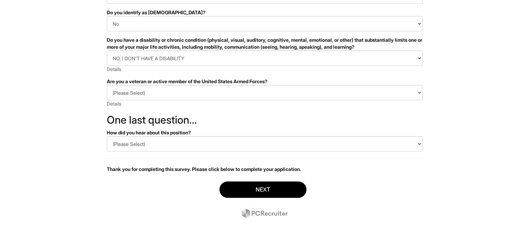
scroll to position [147, 0]
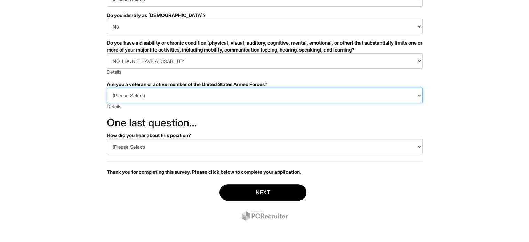
click at [217, 91] on select "(Please Select) I IDENTIFY AS ONE OR MORE OF THE CLASSIFICATIONS OF PROTECTED V…" at bounding box center [265, 95] width 316 height 15
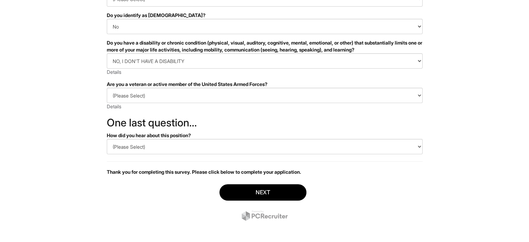
click at [201, 106] on div "(Please Select) I IDENTIFY AS ONE OR MORE OF THE CLASSIFICATIONS OF PROTECTED V…" at bounding box center [265, 99] width 316 height 22
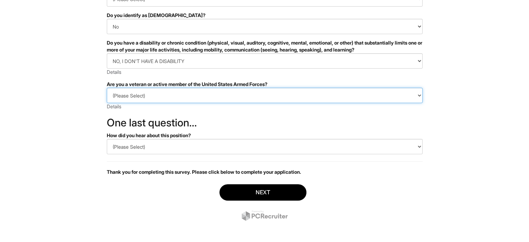
click at [196, 93] on select "(Please Select) I IDENTIFY AS ONE OR MORE OF THE CLASSIFICATIONS OF PROTECTED V…" at bounding box center [265, 95] width 316 height 15
click at [188, 97] on select "(Please Select) I IDENTIFY AS ONE OR MORE OF THE CLASSIFICATIONS OF PROTECTED V…" at bounding box center [265, 95] width 316 height 15
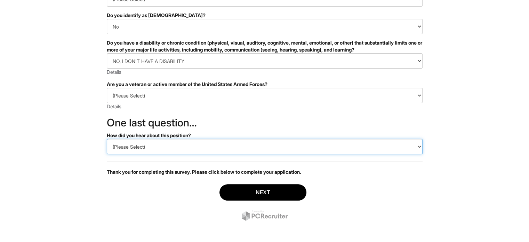
click at [165, 147] on select "(Please Select) CareerBuilder Indeed LinkedIn Monster Referral Other" at bounding box center [265, 146] width 316 height 15
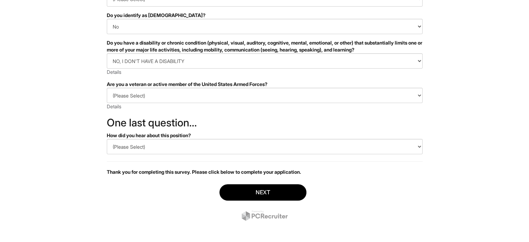
click at [174, 132] on div "How did you hear about this position?" at bounding box center [265, 135] width 316 height 7
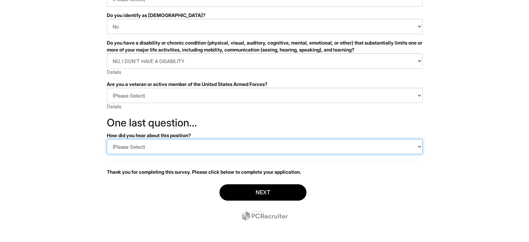
click at [170, 139] on select "(Please Select) CareerBuilder Indeed LinkedIn Monster Referral Other" at bounding box center [265, 146] width 316 height 15
click at [157, 139] on select "(Please Select) CareerBuilder Indeed LinkedIn Monster Referral Other" at bounding box center [265, 146] width 316 height 15
select select "LinkedIn"
click at [107, 139] on select "(Please Select) CareerBuilder Indeed LinkedIn Monster Referral Other" at bounding box center [265, 146] width 316 height 15
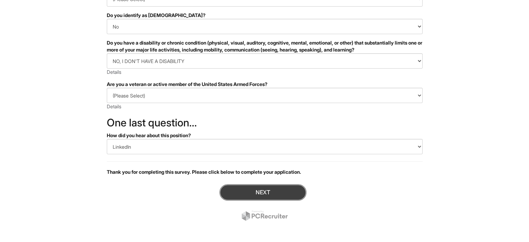
click at [261, 191] on button "Next" at bounding box center [262, 192] width 87 height 16
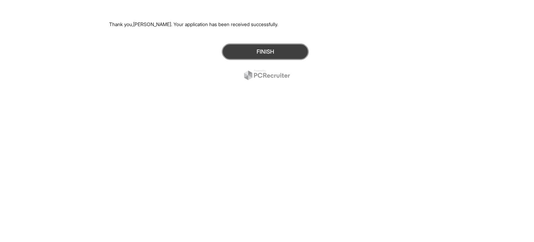
click at [271, 51] on button "Finish" at bounding box center [265, 51] width 87 height 16
